Goal: Task Accomplishment & Management: Manage account settings

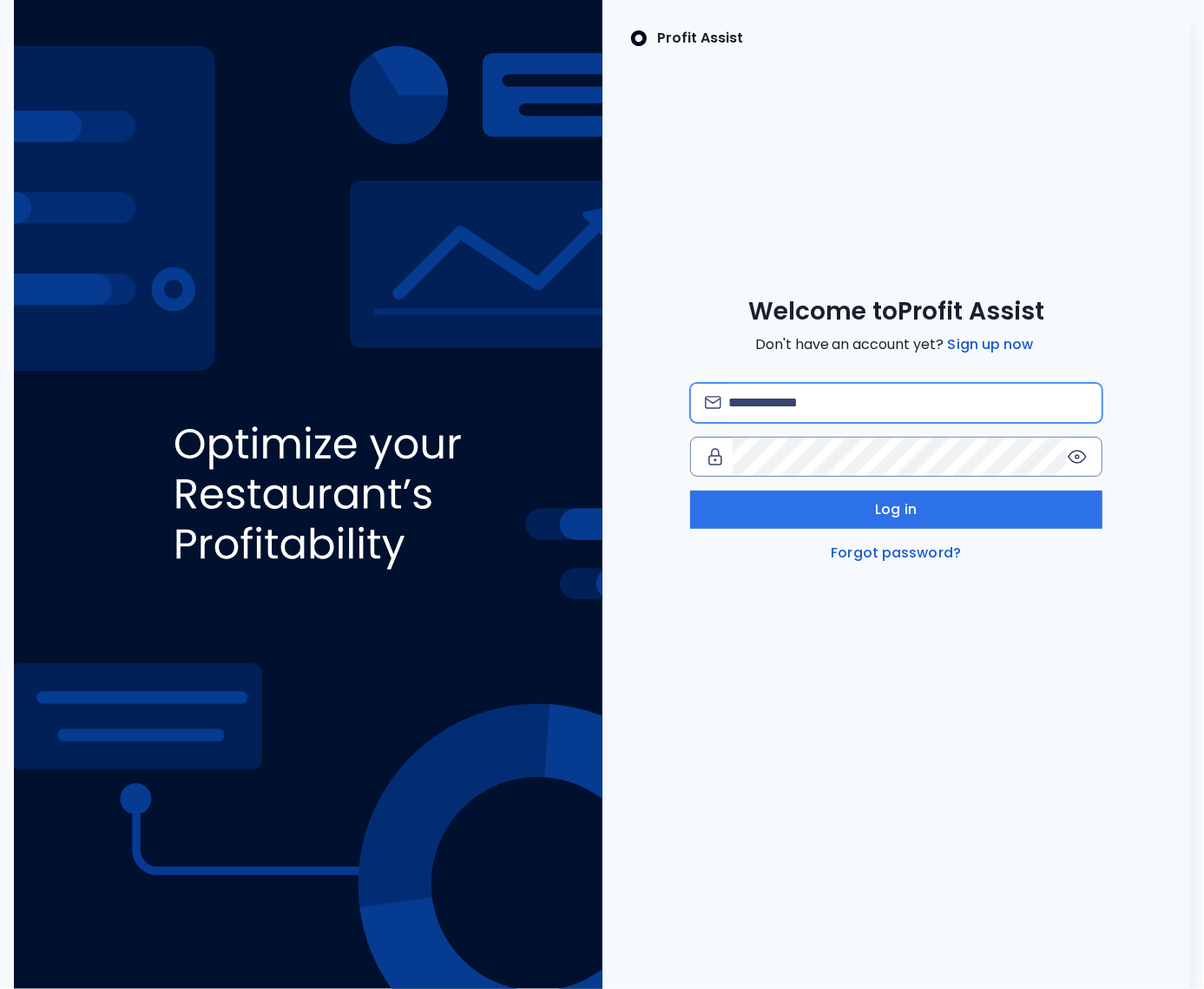
click at [821, 411] on input "email" at bounding box center [908, 403] width 359 height 38
type input "*"
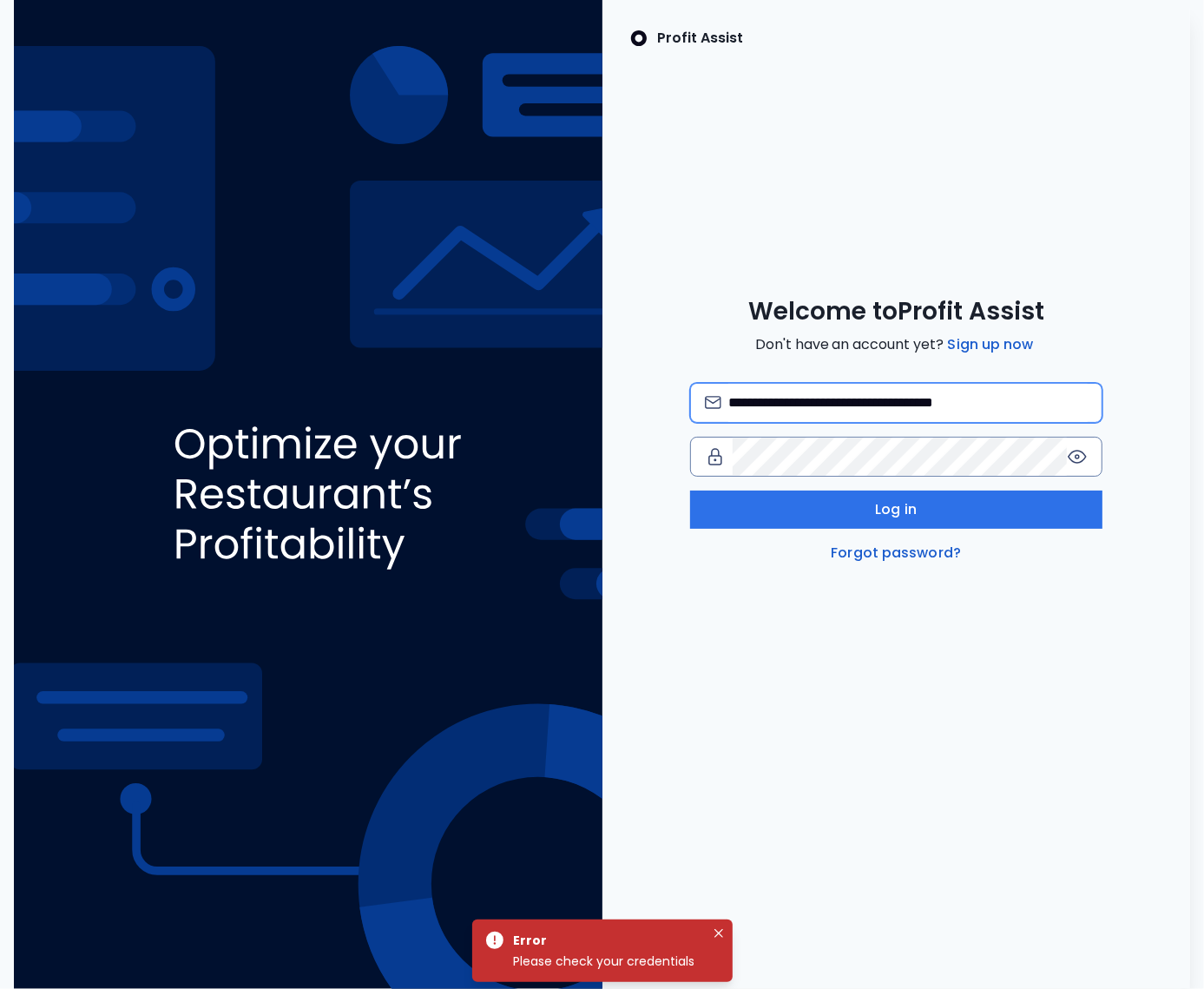
click at [942, 399] on input "**********" at bounding box center [908, 403] width 359 height 38
type input "**********"
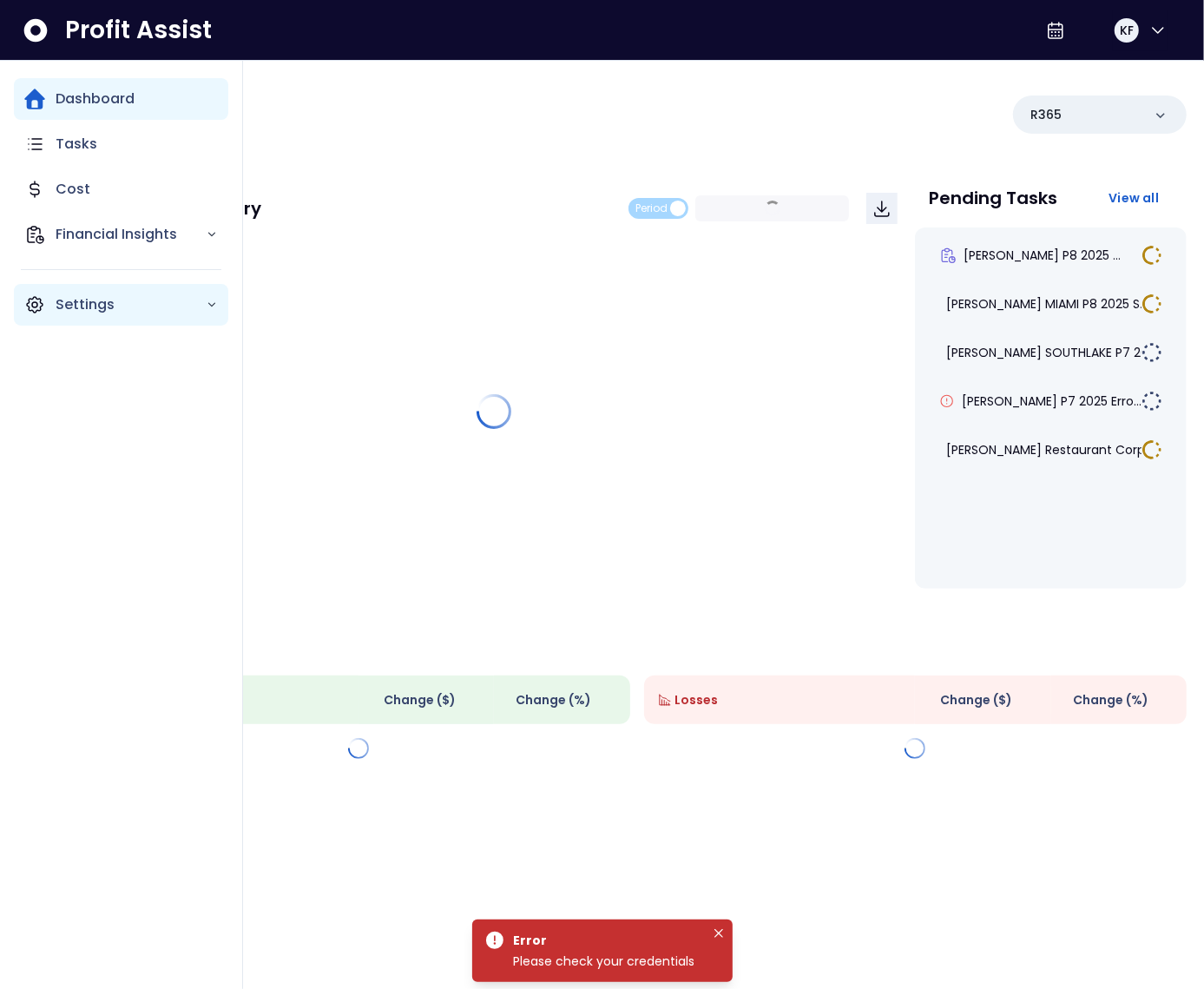
click at [41, 304] on icon "Main navigation" at bounding box center [35, 305] width 21 height 21
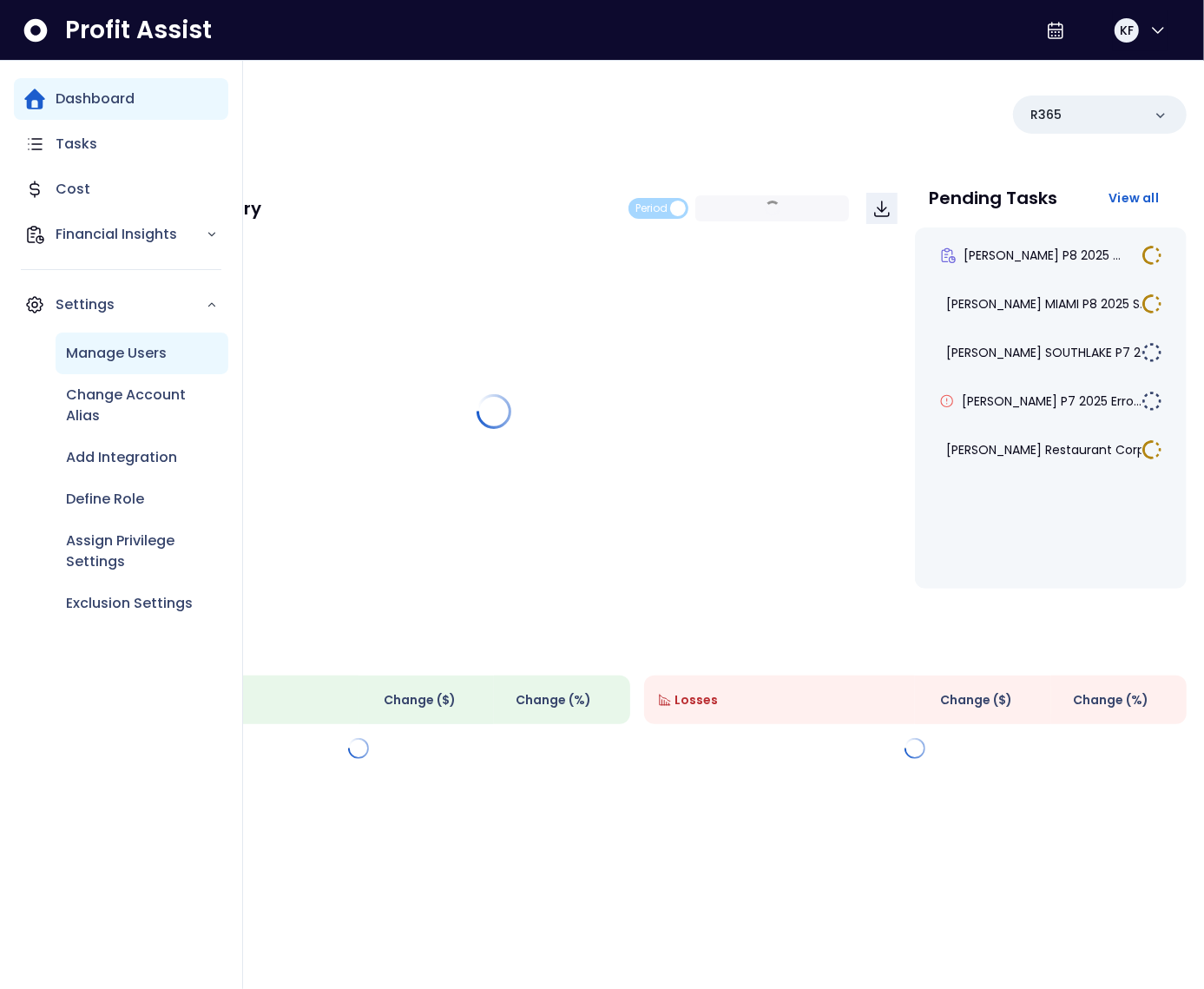
click at [83, 349] on p "Manage Users" at bounding box center [115, 353] width 101 height 21
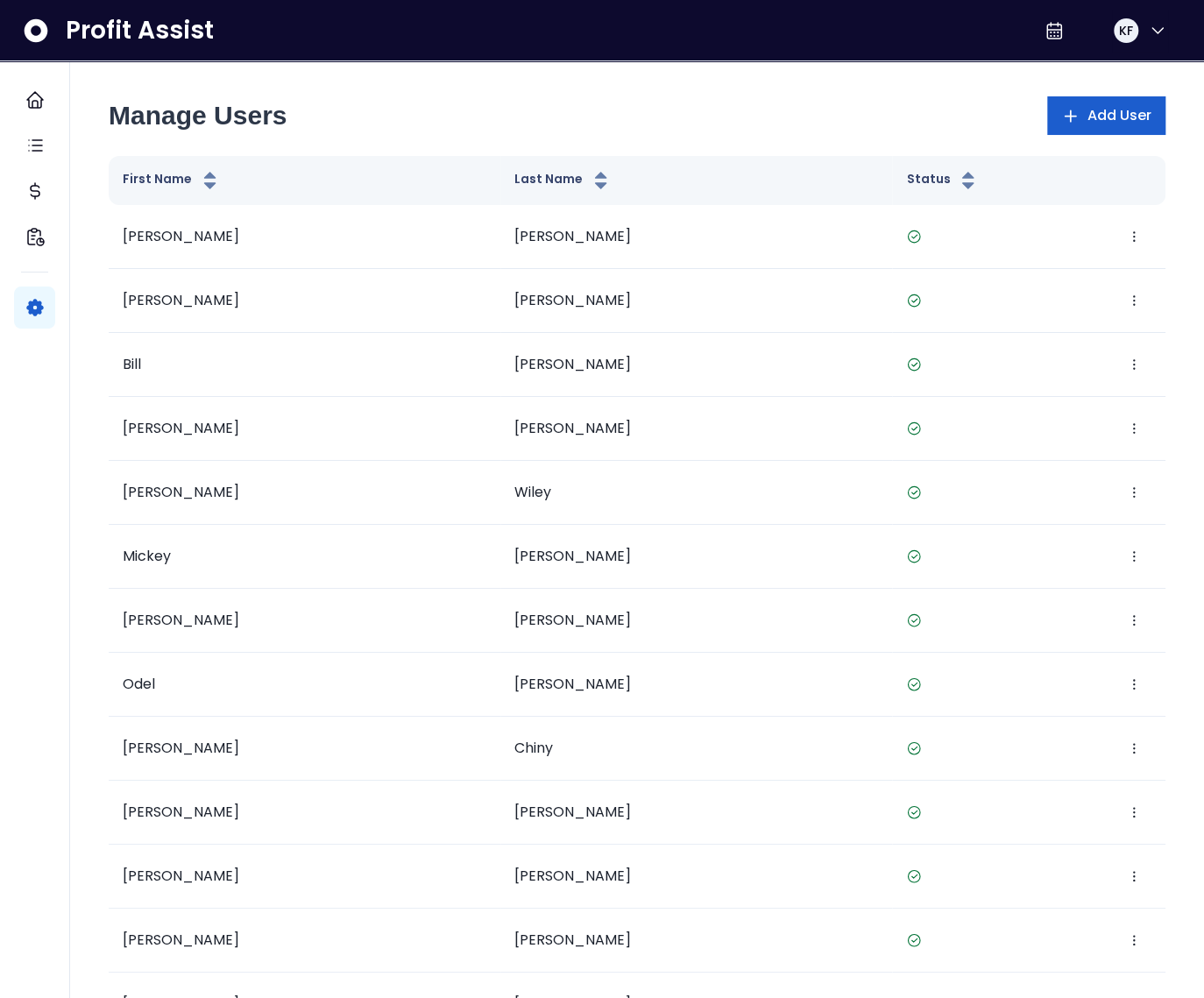
click at [1117, 109] on span "Add User" at bounding box center [1118, 116] width 64 height 21
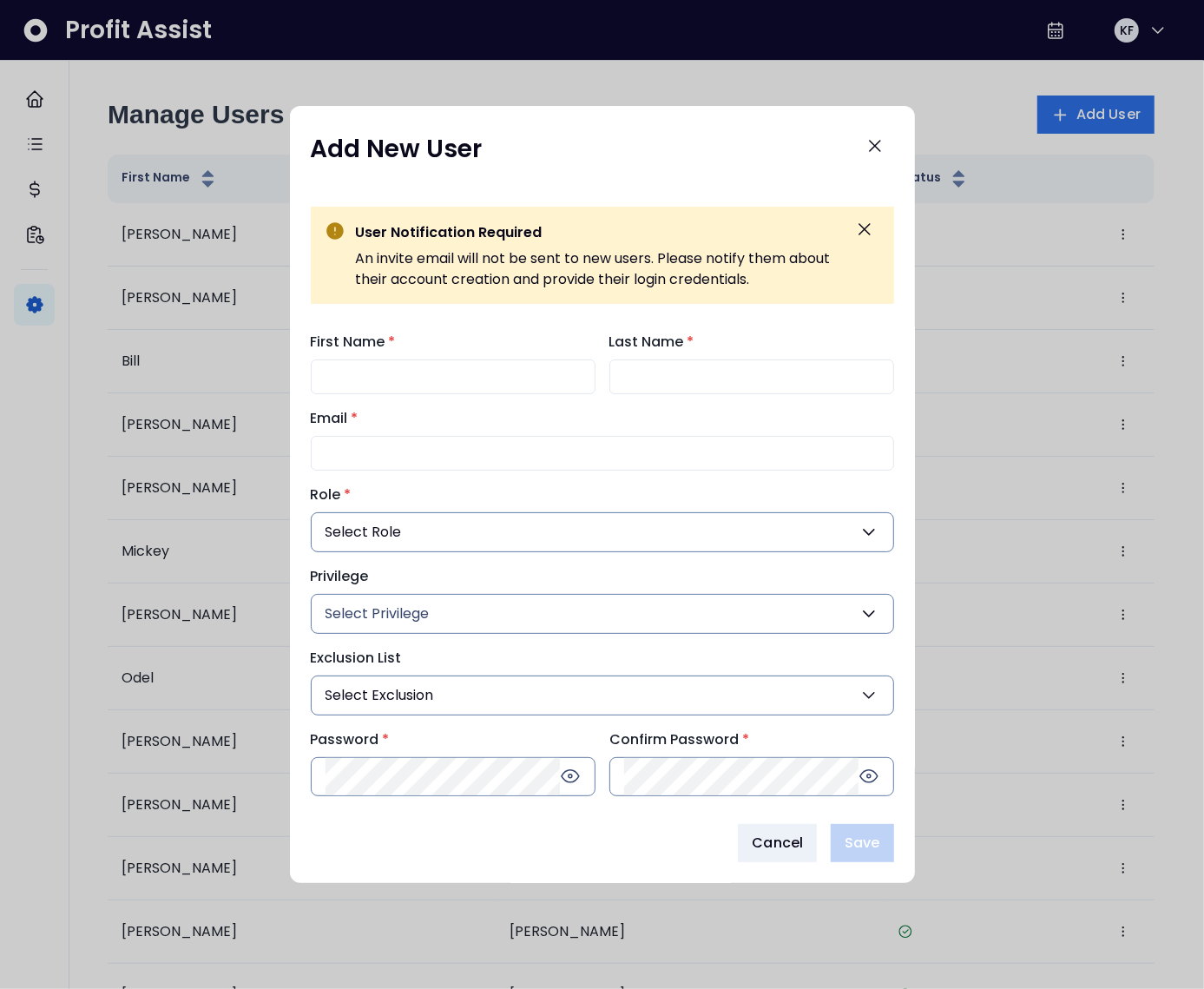
click at [345, 493] on span "*" at bounding box center [348, 494] width 7 height 20
click at [443, 611] on button "Select Privilege" at bounding box center [602, 614] width 583 height 40
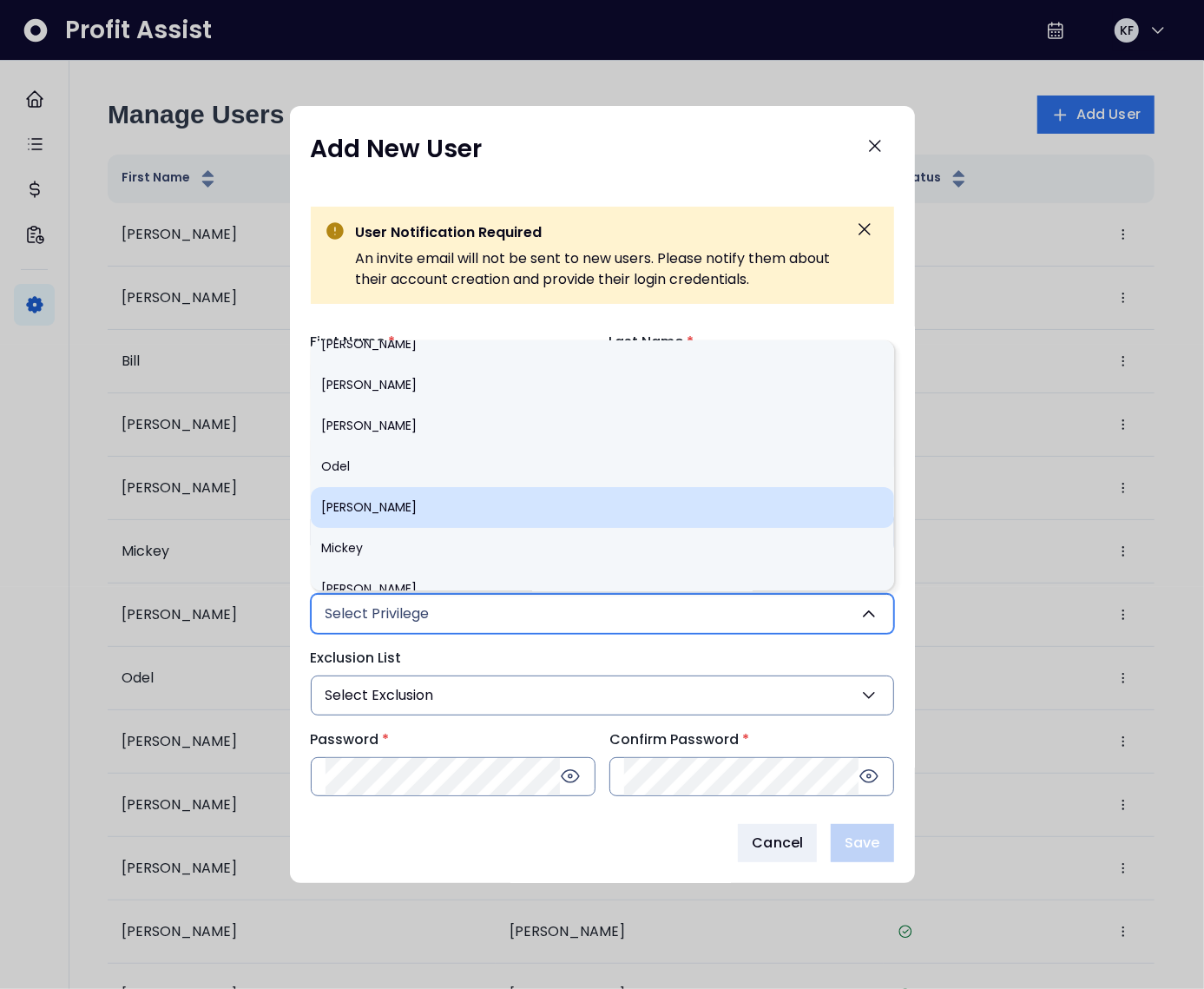
scroll to position [254, 0]
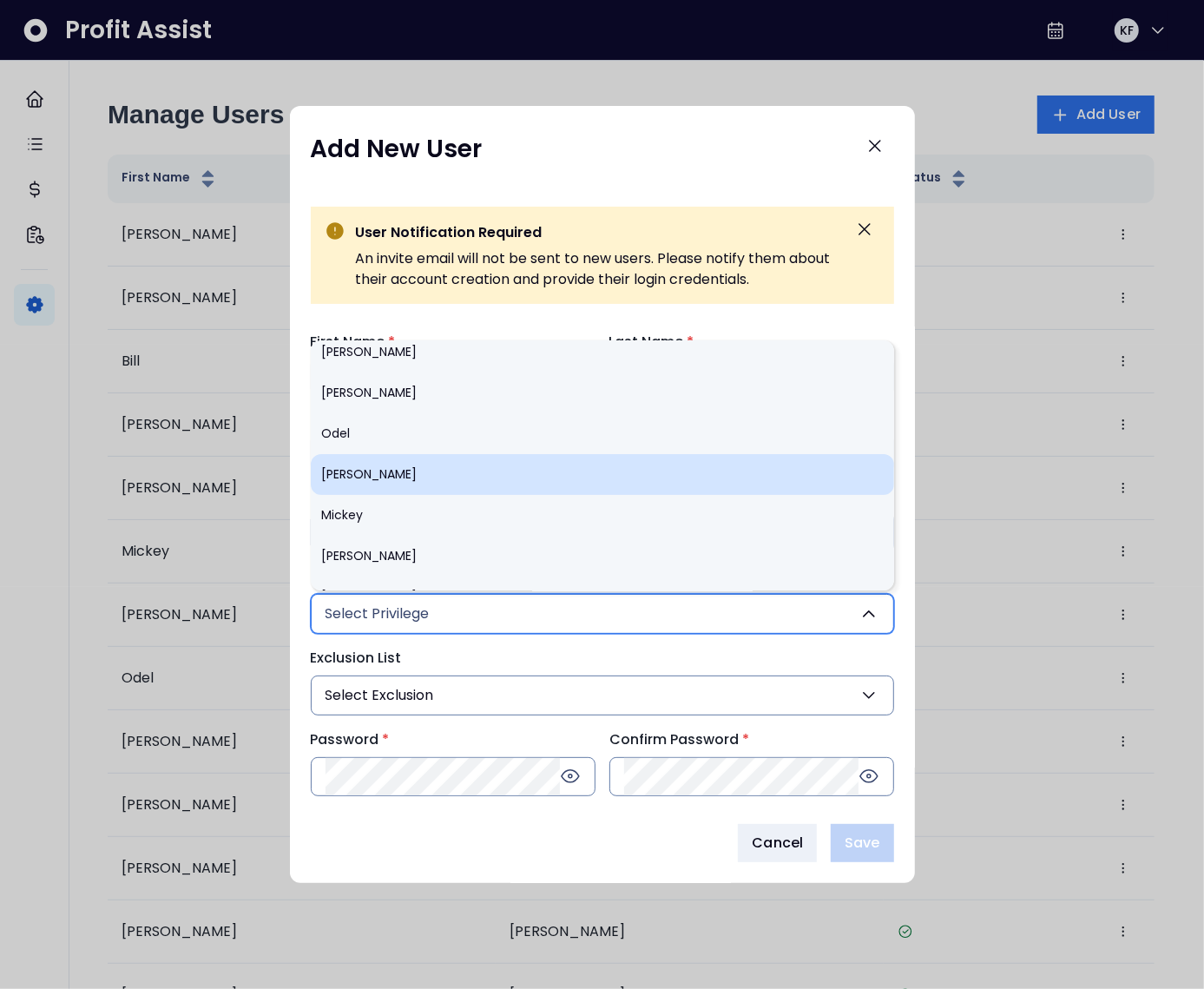
click at [386, 459] on li "[PERSON_NAME]" at bounding box center [602, 474] width 583 height 41
type input "***"
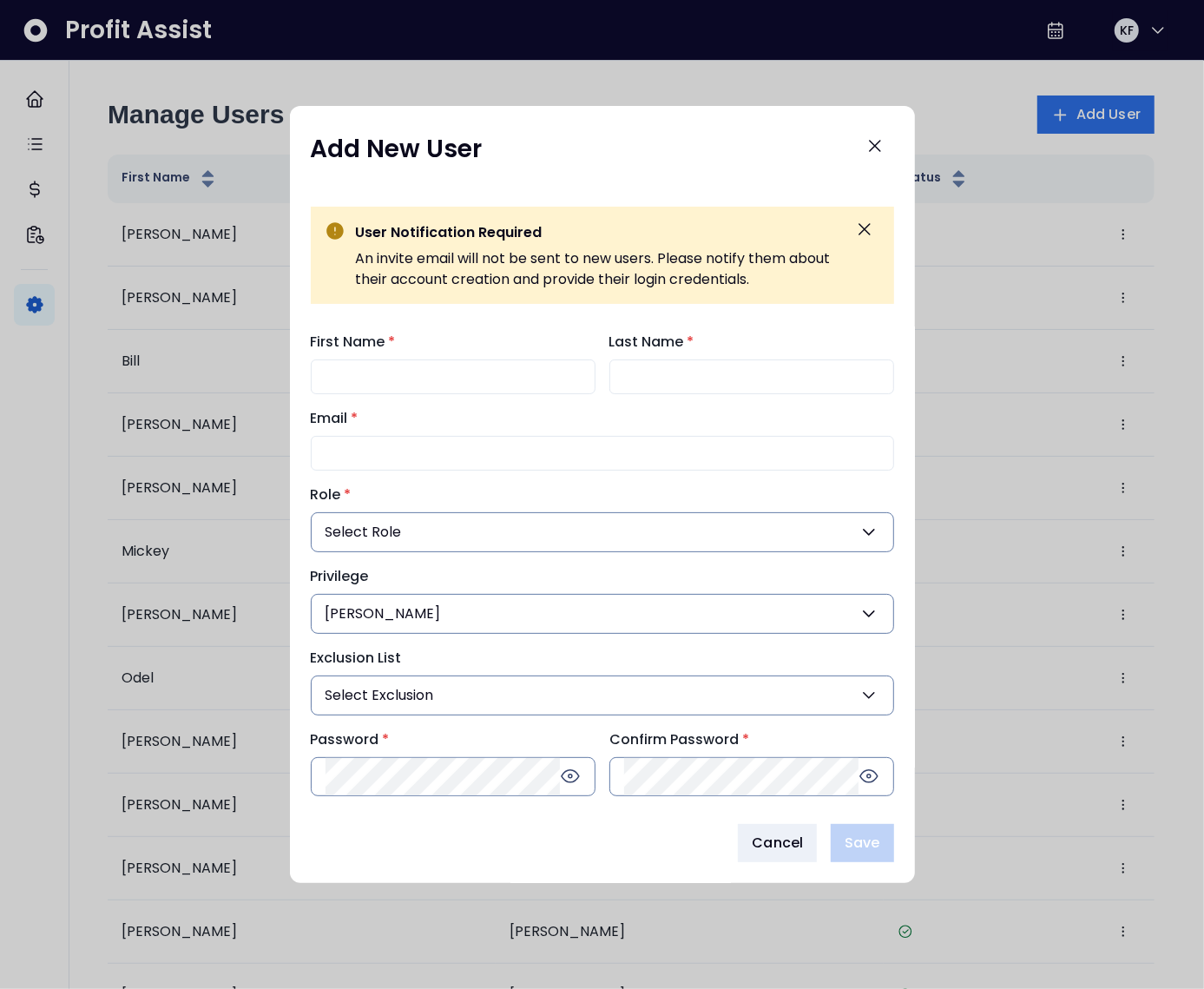
click at [454, 610] on button "[PERSON_NAME]" at bounding box center [602, 614] width 583 height 40
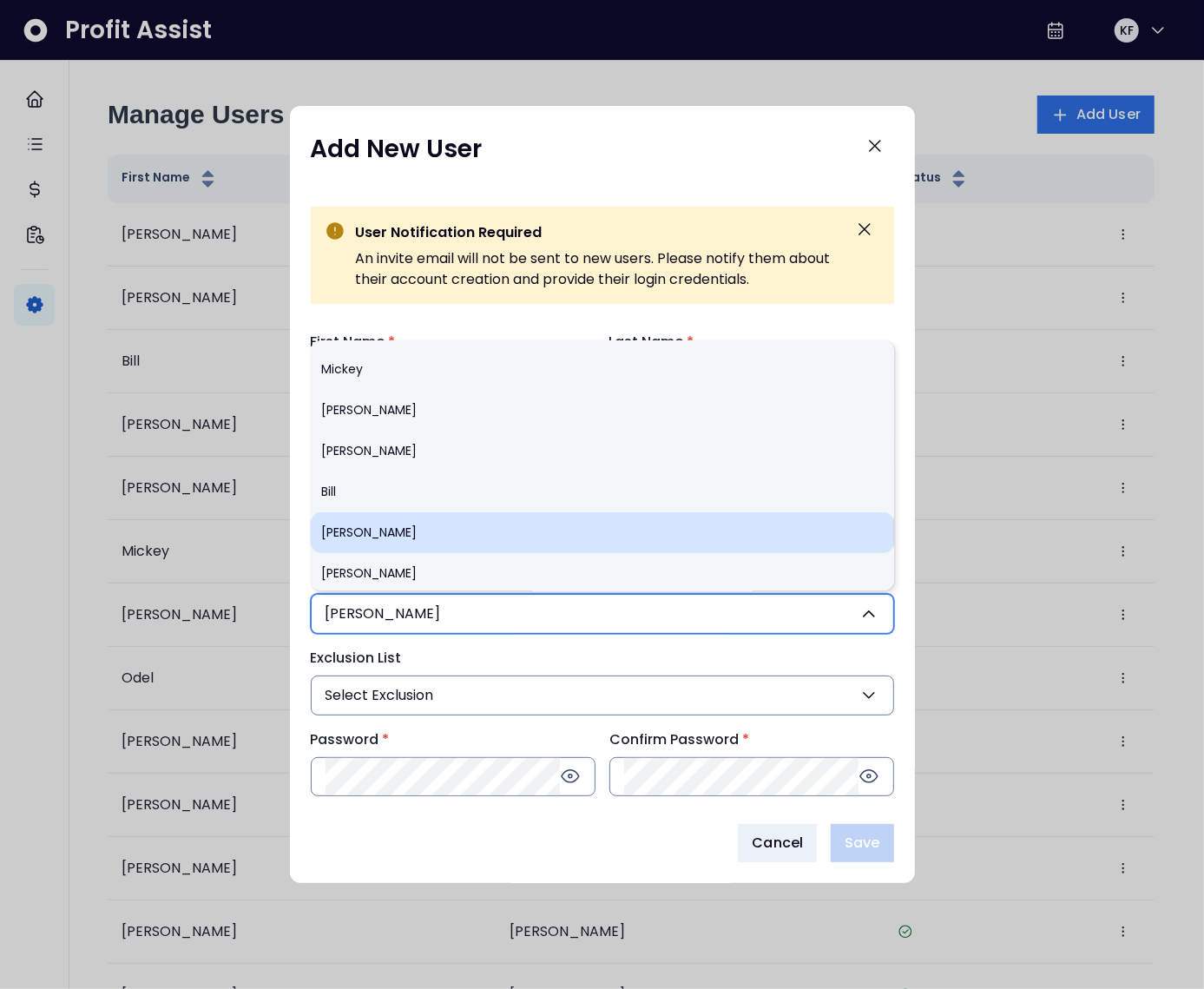
scroll to position [0, 0]
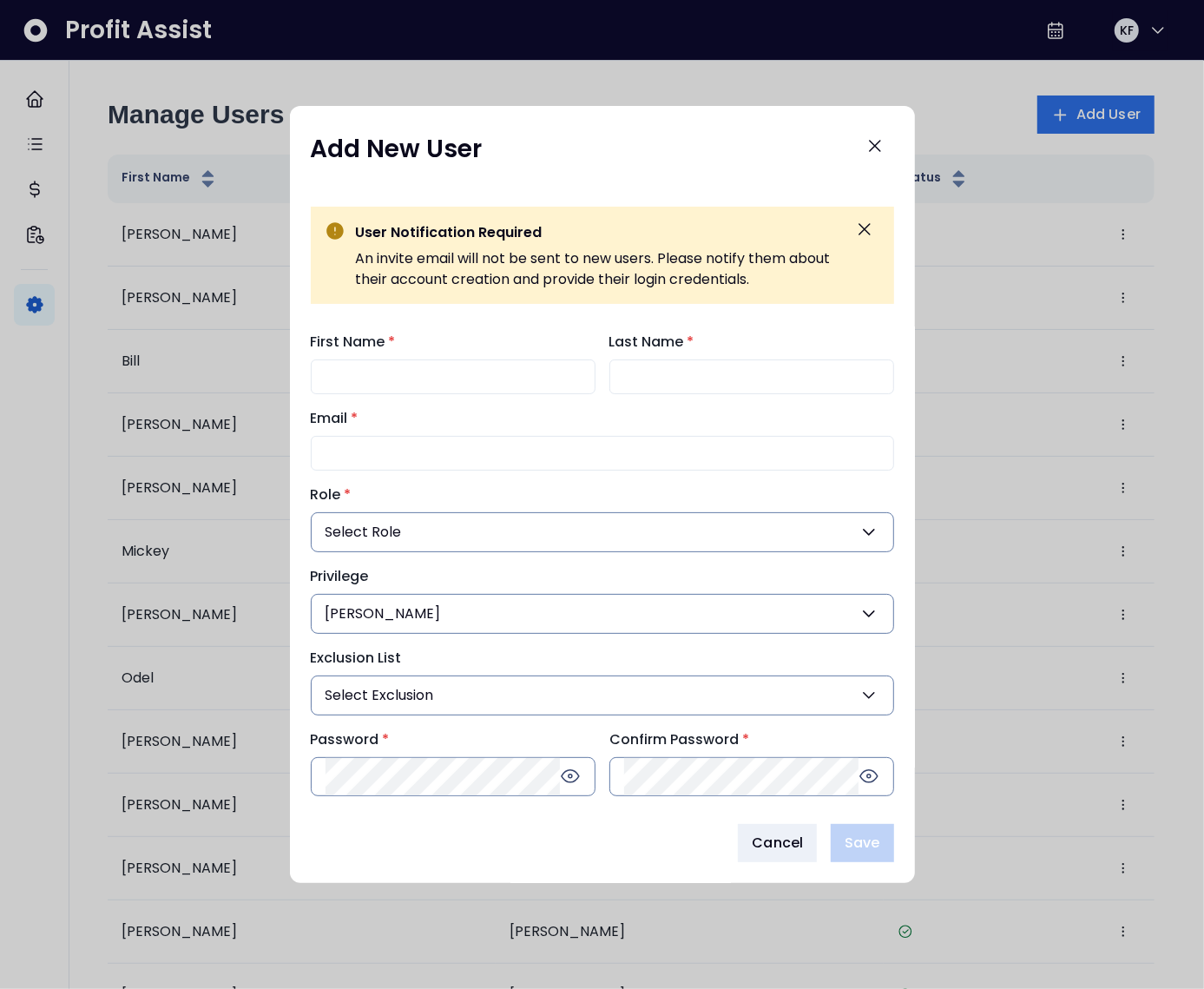
click at [305, 638] on div "First Name * Last Name * Email * Role * Select Role General Admin Managing Part…" at bounding box center [602, 564] width 625 height 493
click at [476, 611] on button "[PERSON_NAME]" at bounding box center [602, 614] width 583 height 40
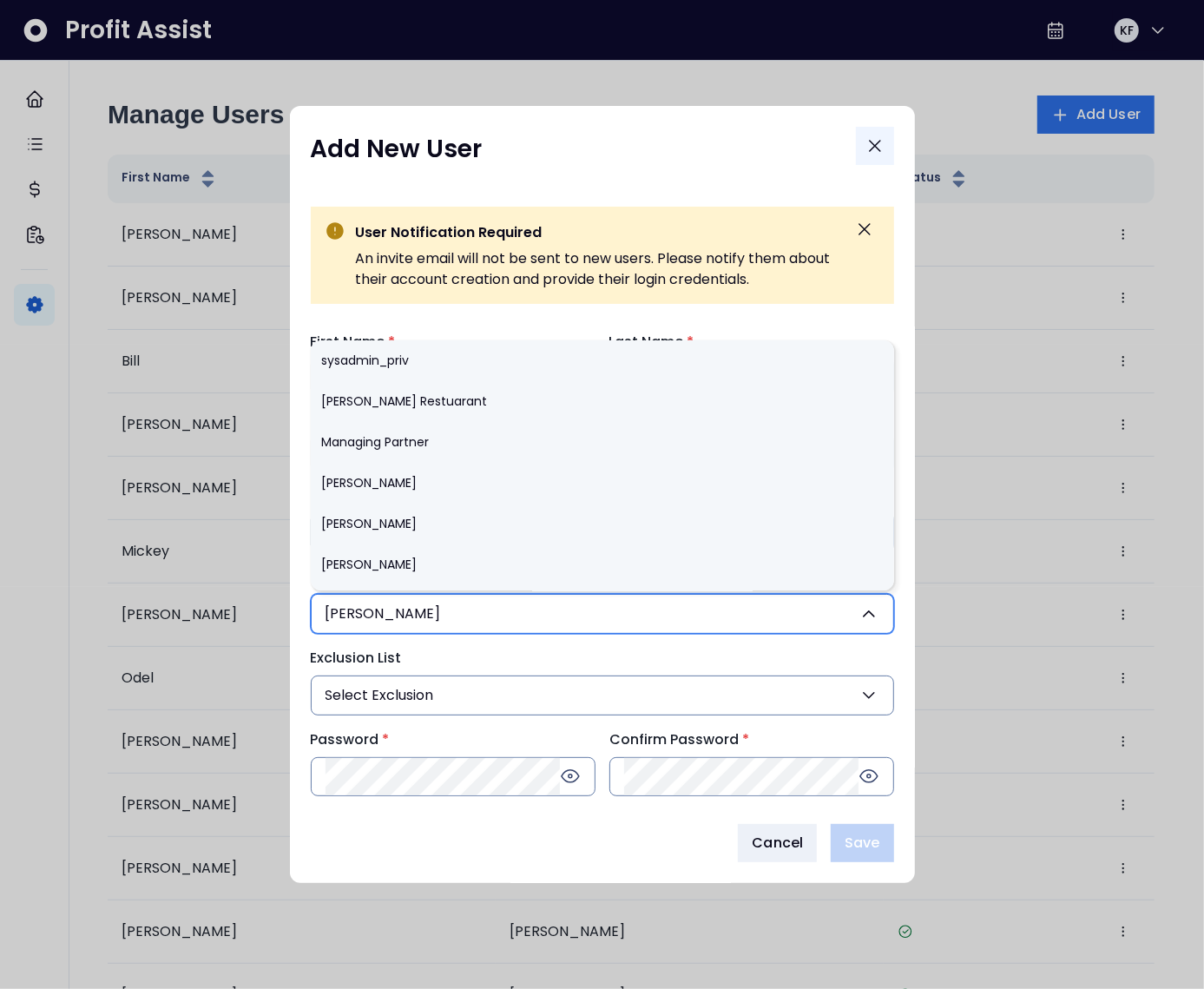
click at [874, 144] on icon "Close" at bounding box center [875, 146] width 21 height 21
